Goal: Transaction & Acquisition: Download file/media

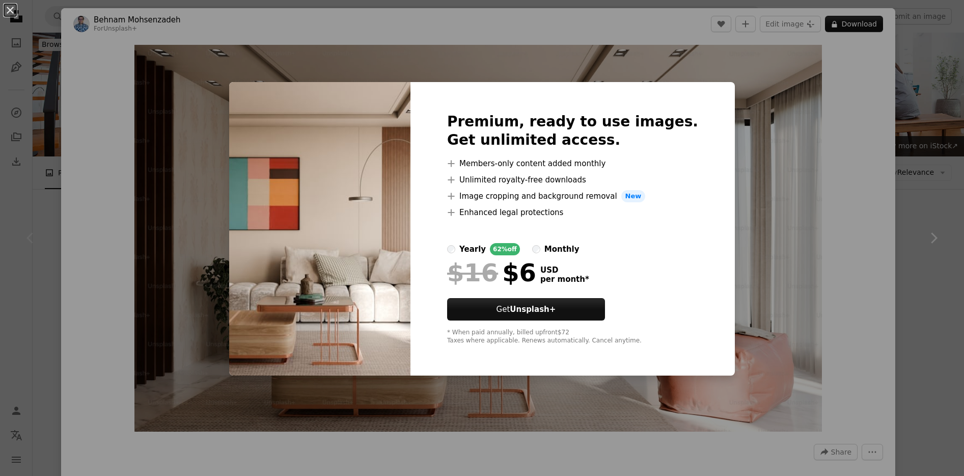
click at [765, 150] on div "An X shape Premium, ready to use images. Get unlimited access. A plus sign Memb…" at bounding box center [482, 238] width 964 height 476
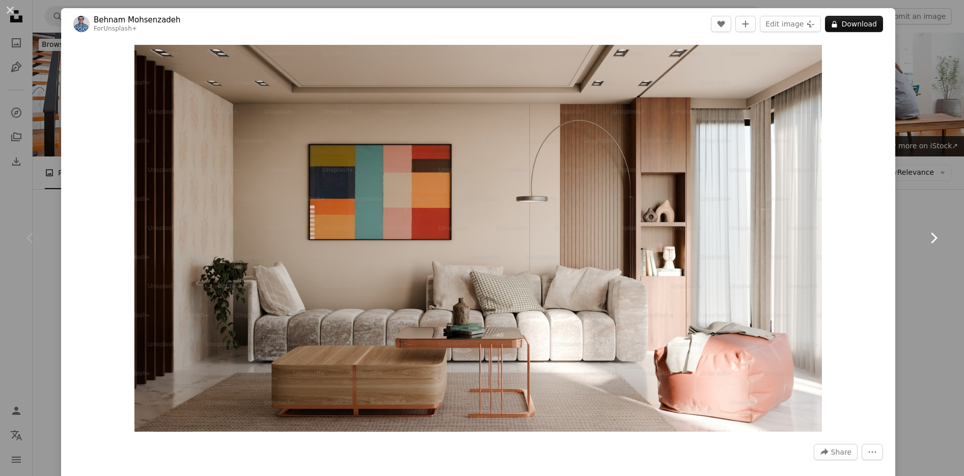
click at [939, 238] on icon "Chevron right" at bounding box center [933, 238] width 16 height 16
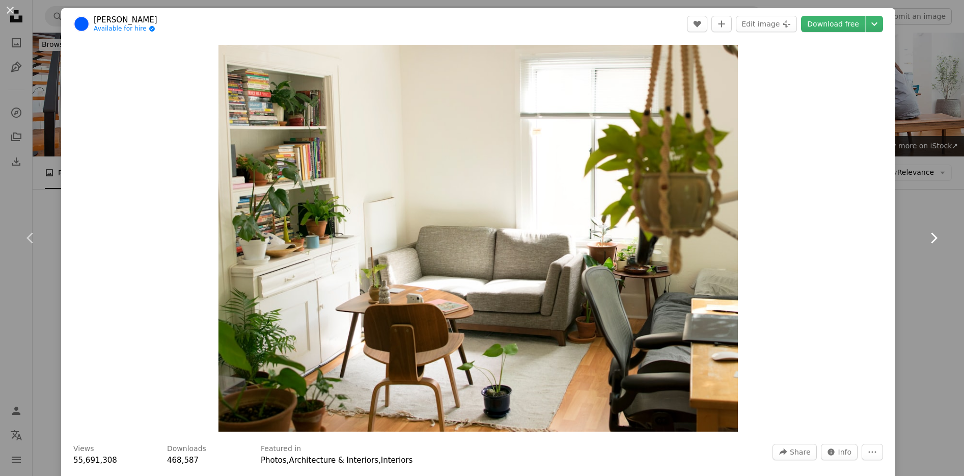
click at [939, 238] on icon "Chevron right" at bounding box center [933, 238] width 16 height 16
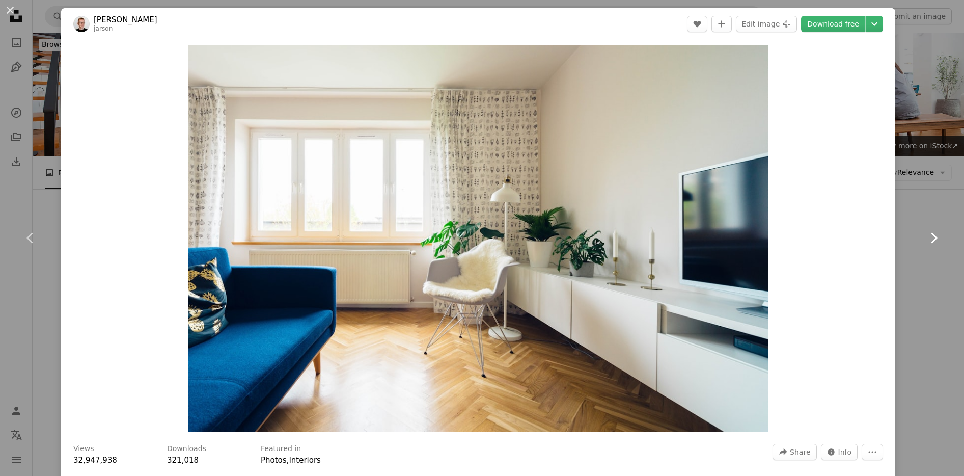
click at [939, 238] on icon "Chevron right" at bounding box center [933, 238] width 16 height 16
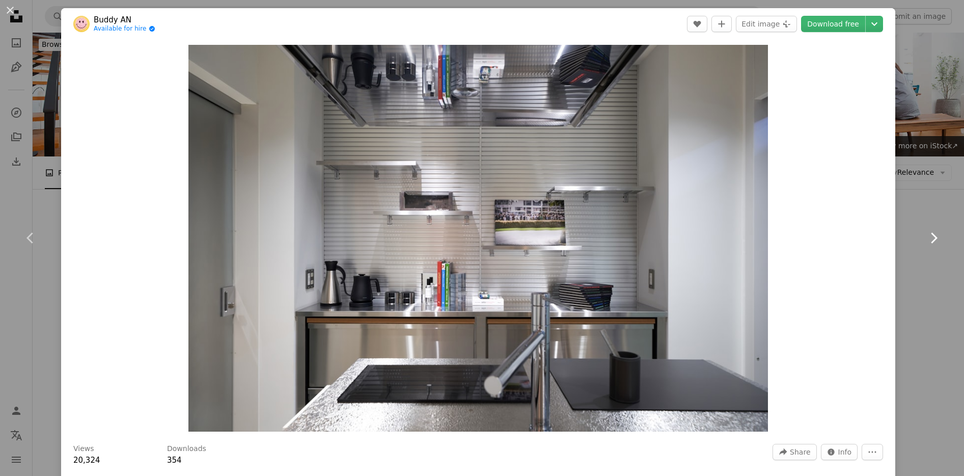
click at [939, 238] on icon "Chevron right" at bounding box center [933, 238] width 16 height 16
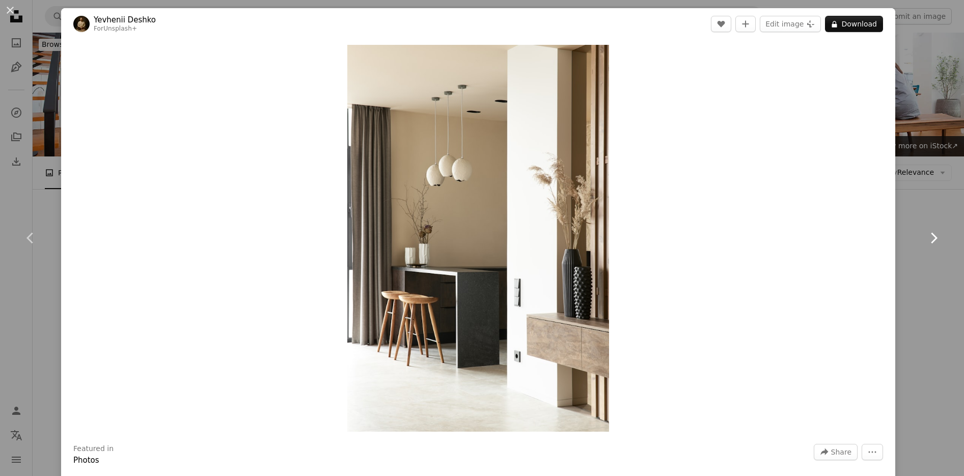
click at [939, 238] on icon "Chevron right" at bounding box center [933, 238] width 16 height 16
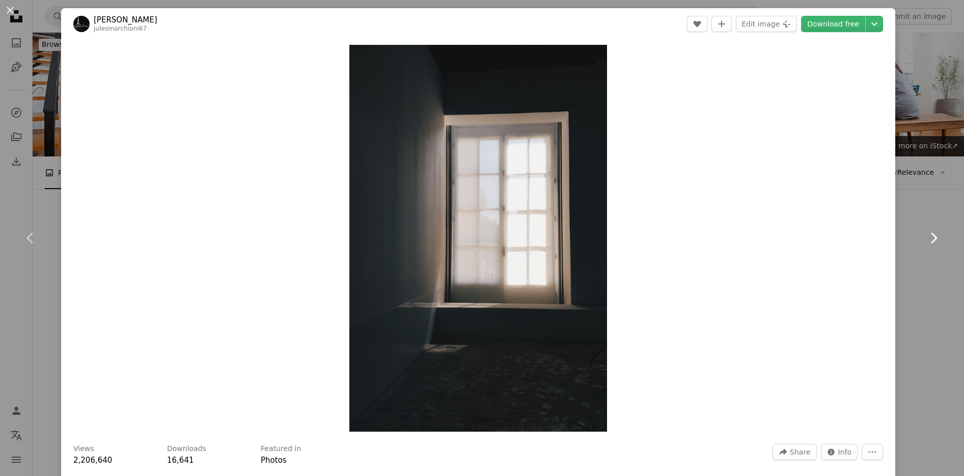
click at [939, 238] on icon "Chevron right" at bounding box center [933, 238] width 16 height 16
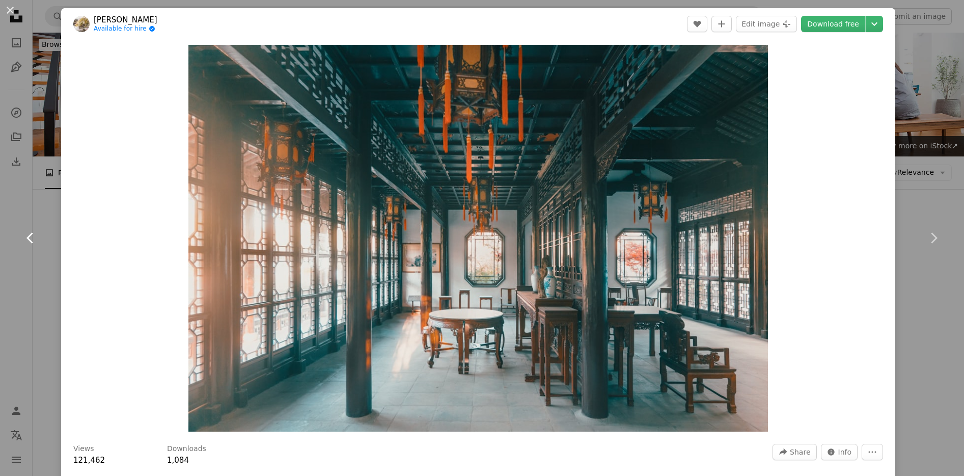
click at [37, 202] on link "Chevron left" at bounding box center [30, 238] width 61 height 98
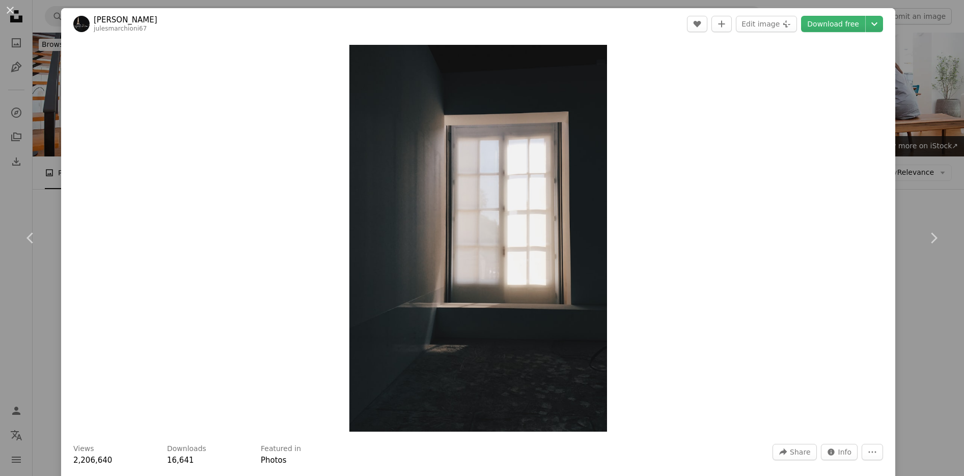
click at [13, 11] on button "An X shape" at bounding box center [10, 10] width 12 height 12
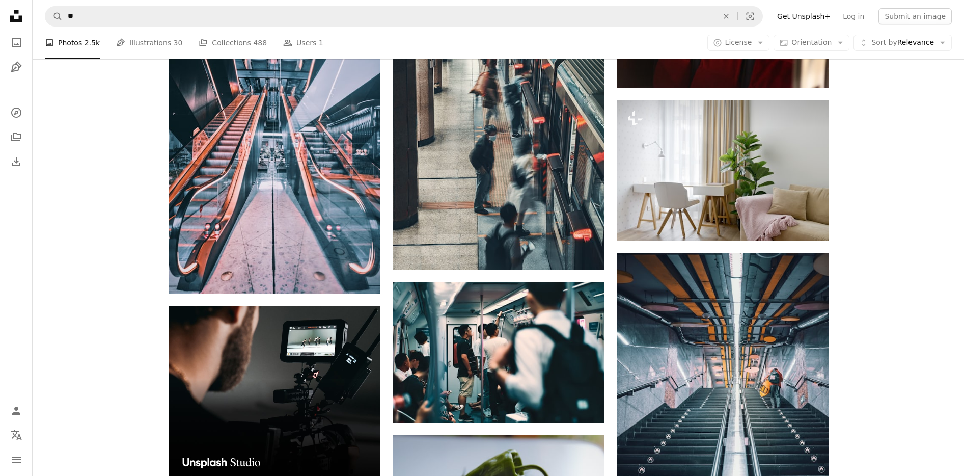
scroll to position [1543, 0]
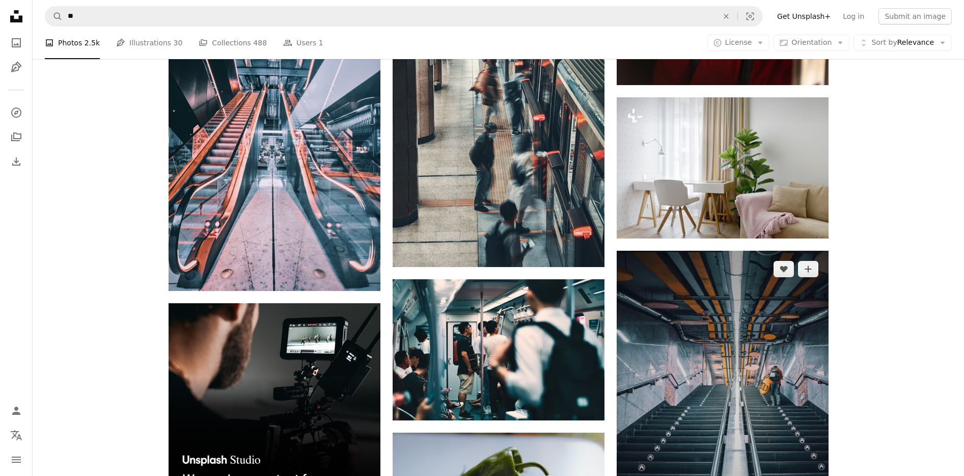
click at [758, 352] on img at bounding box center [723, 410] width 212 height 318
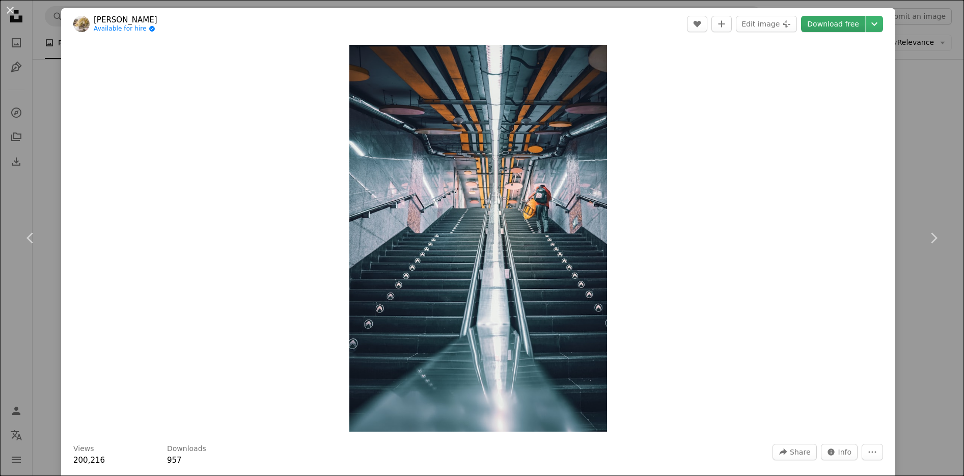
click at [862, 23] on link "Download free" at bounding box center [833, 24] width 64 height 16
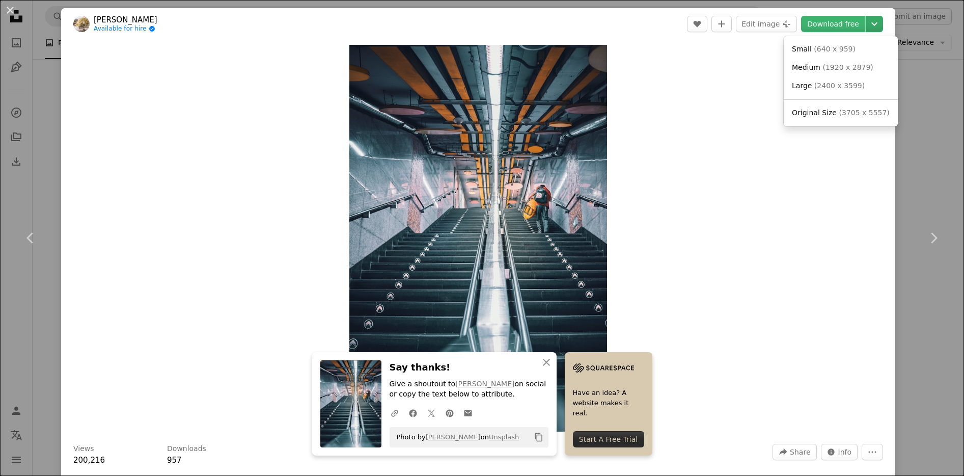
click at [881, 28] on icon "Chevron down" at bounding box center [874, 24] width 16 height 12
click at [739, 58] on dialog "An X shape Chevron left Chevron right [PERSON_NAME] Available for hire A checkm…" at bounding box center [482, 238] width 964 height 476
click at [9, 9] on button "An X shape" at bounding box center [10, 10] width 12 height 12
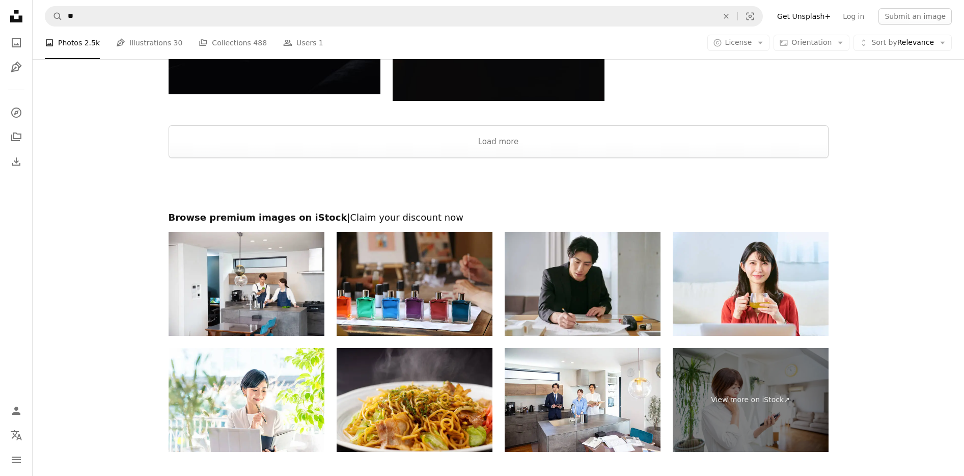
scroll to position [10998, 0]
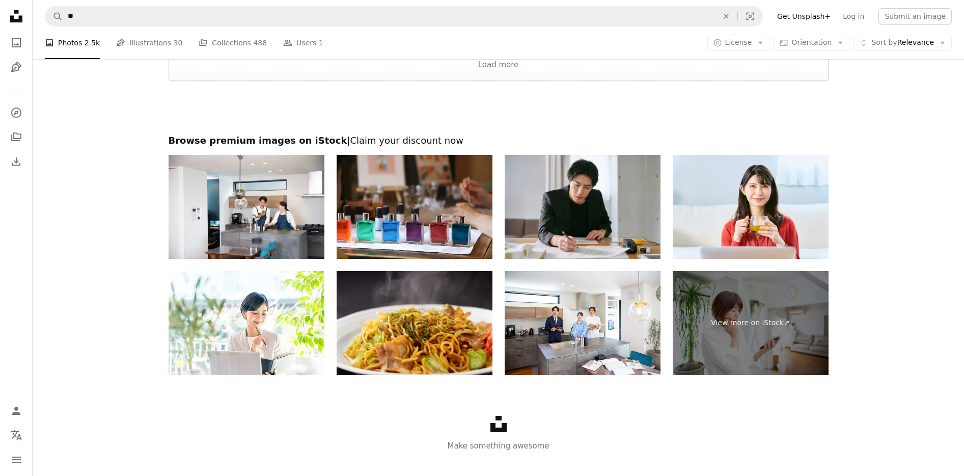
click at [261, 37] on ul "A photo Photos 2.5k Pen Tool Illustrations 30 A stack of folders Collections 48…" at bounding box center [184, 42] width 279 height 33
click at [253, 42] on span "488" at bounding box center [260, 42] width 14 height 11
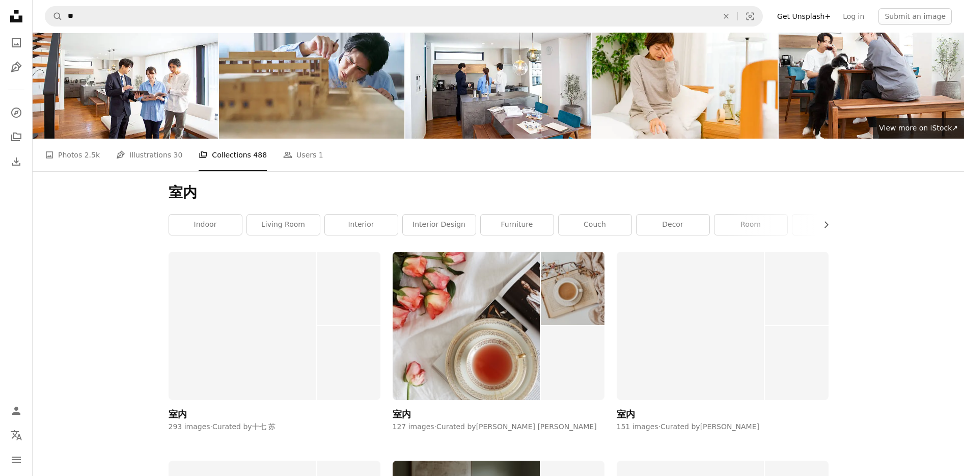
scroll to position [146, 0]
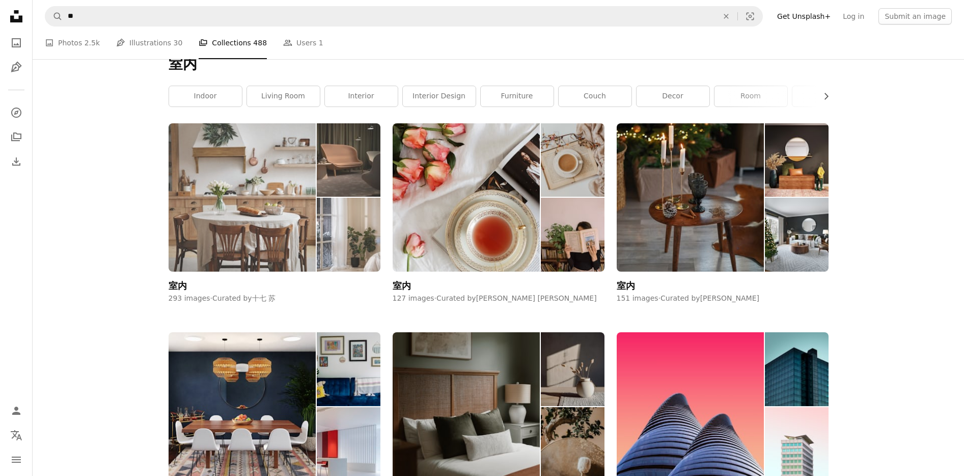
click at [238, 222] on img at bounding box center [243, 197] width 148 height 148
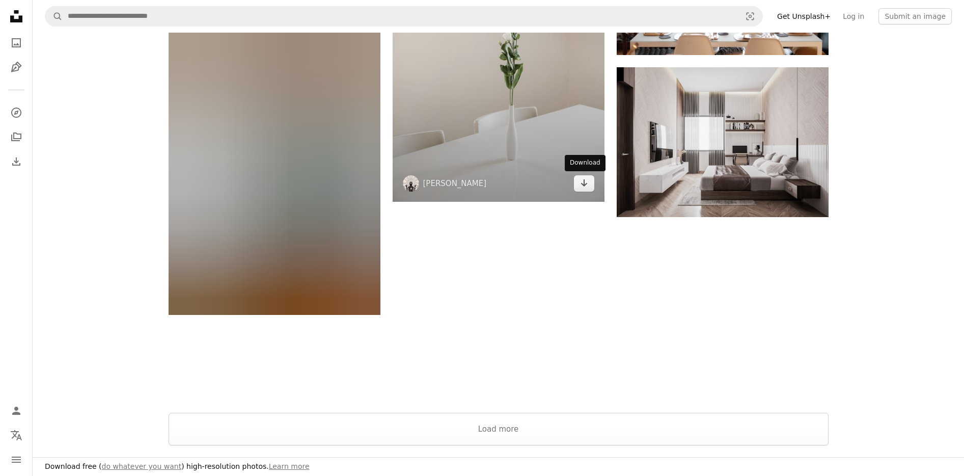
scroll to position [1940, 0]
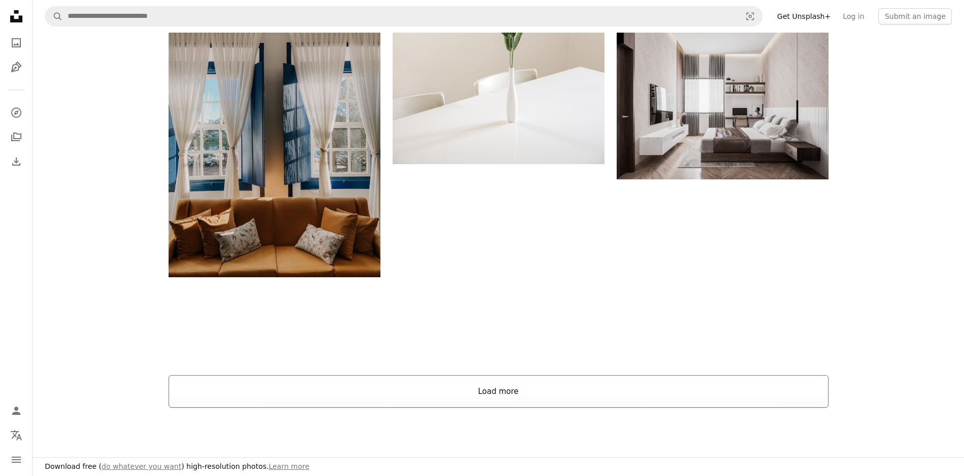
click at [542, 377] on button "Load more" at bounding box center [499, 391] width 660 height 33
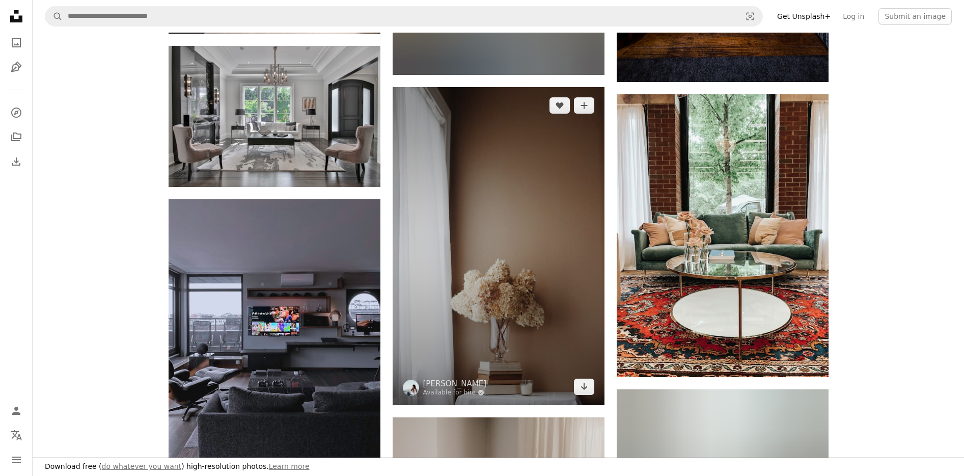
scroll to position [4008, 0]
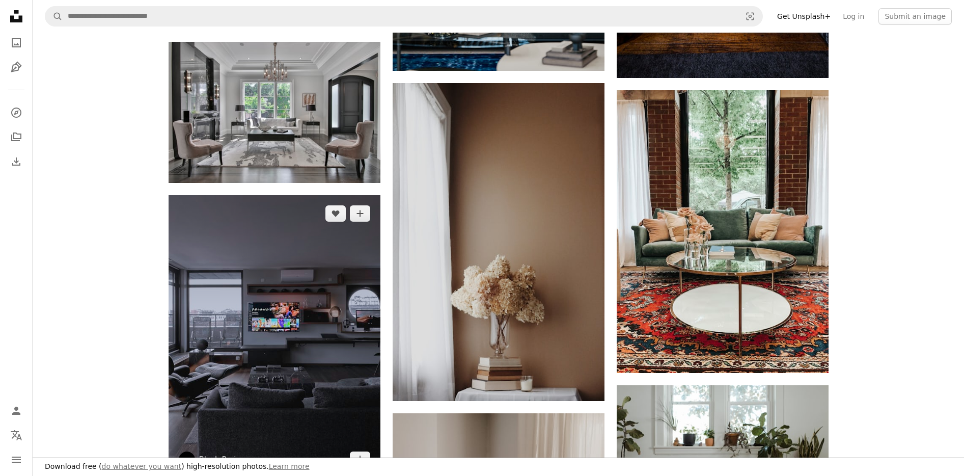
click at [260, 341] on img at bounding box center [275, 336] width 212 height 283
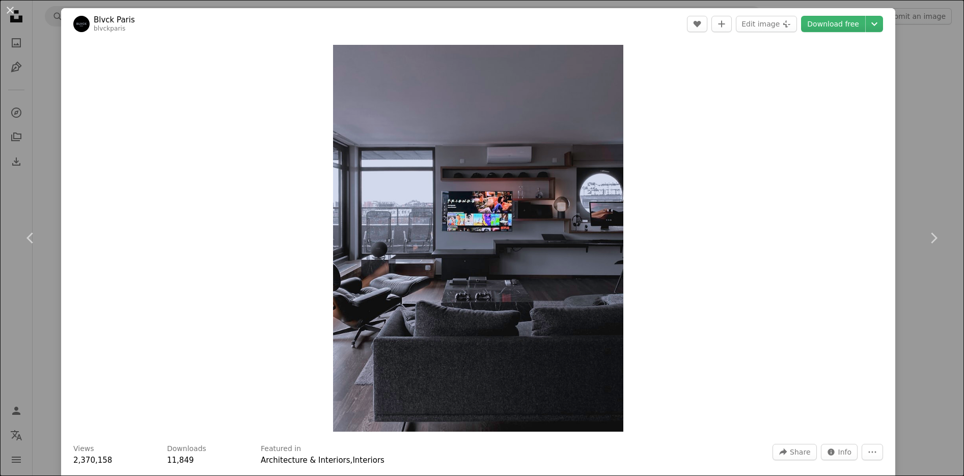
click at [56, 99] on div "An X shape Chevron left Chevron right Blvck Paris blvckparis A heart A plus sig…" at bounding box center [482, 238] width 964 height 476
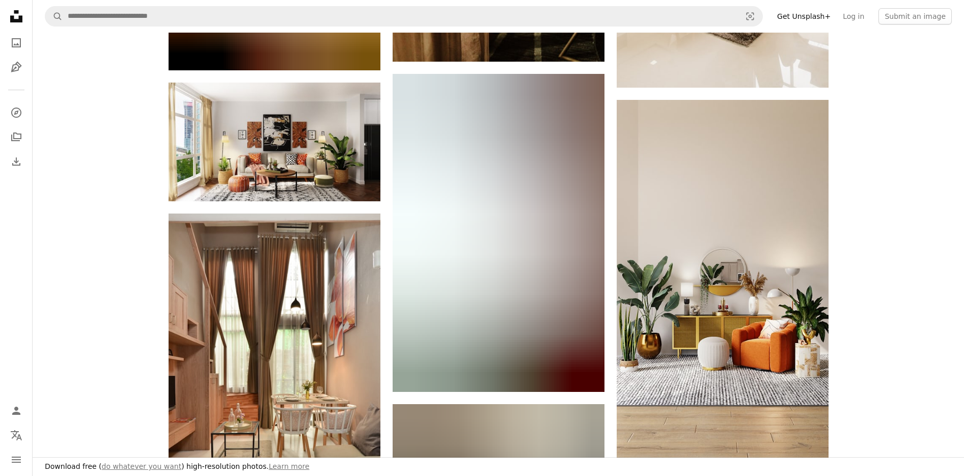
scroll to position [6993, 0]
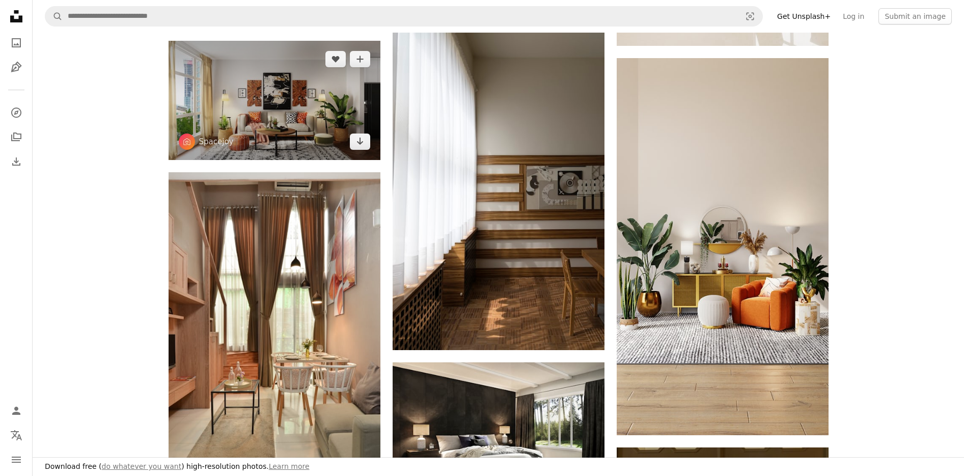
click at [298, 110] on img at bounding box center [275, 100] width 212 height 119
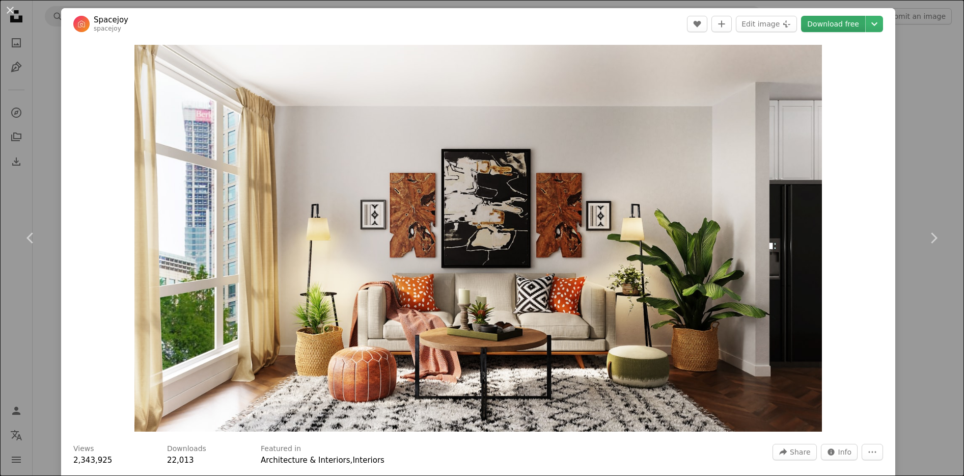
click at [834, 20] on link "Download free" at bounding box center [833, 24] width 64 height 16
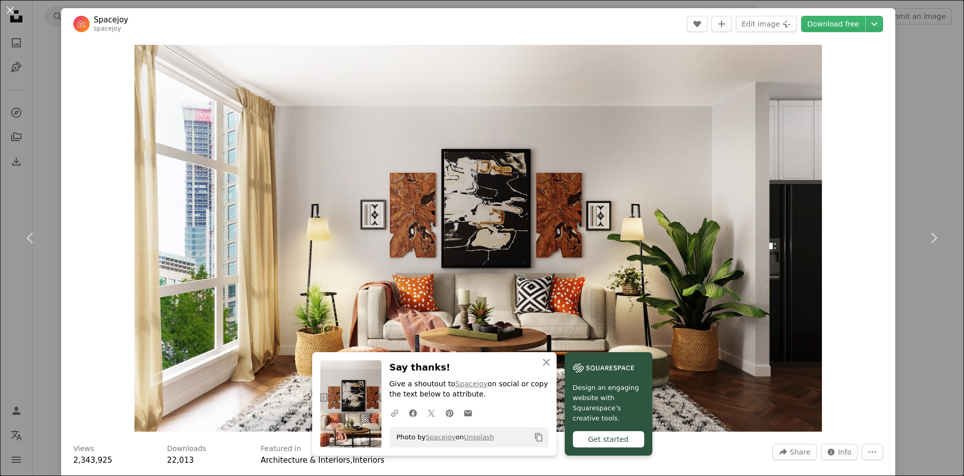
click at [9, 10] on button "An X shape" at bounding box center [10, 10] width 12 height 12
